Goal: Communication & Community: Answer question/provide support

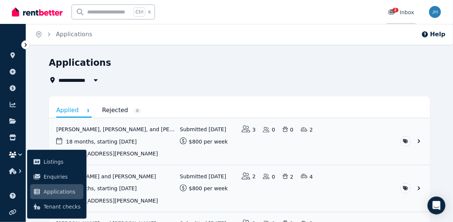
click at [402, 9] on div "2 Inbox" at bounding box center [402, 12] width 26 height 7
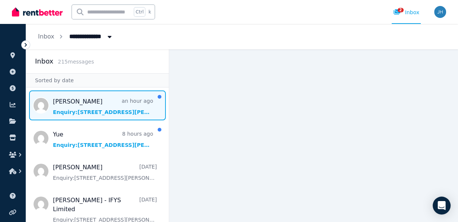
click at [98, 107] on span "Message list" at bounding box center [97, 105] width 143 height 30
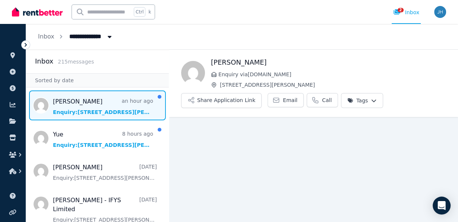
scroll to position [6, 0]
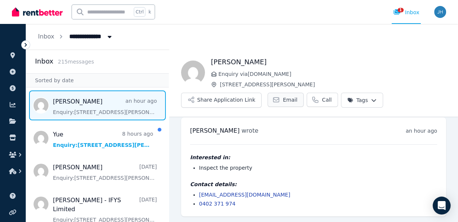
click at [283, 97] on span "Email" at bounding box center [290, 99] width 15 height 7
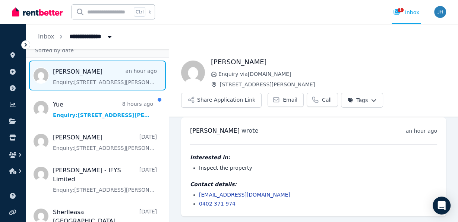
scroll to position [60, 0]
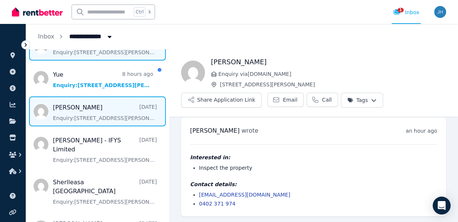
click at [84, 112] on span "Message list" at bounding box center [97, 111] width 143 height 30
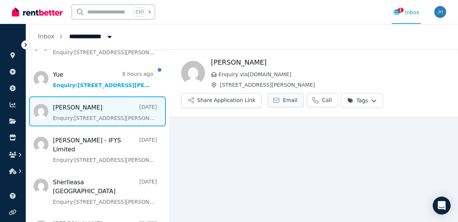
scroll to position [6, 0]
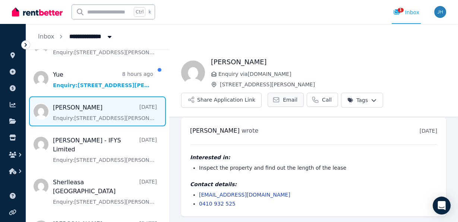
click at [283, 100] on span "Email" at bounding box center [290, 99] width 15 height 7
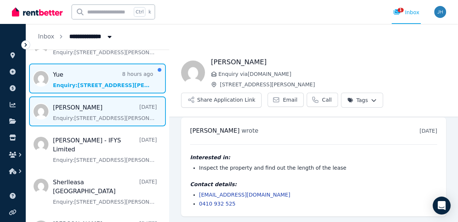
click at [79, 78] on span "Message list" at bounding box center [97, 78] width 143 height 30
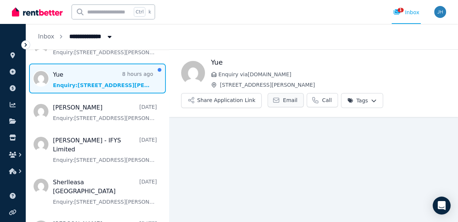
click at [283, 98] on span "Email" at bounding box center [290, 99] width 15 height 7
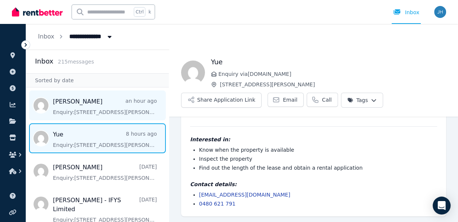
scroll to position [30, 0]
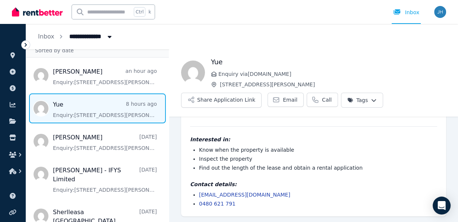
click at [249, 34] on div "**********" at bounding box center [242, 36] width 432 height 25
